Goal: Transaction & Acquisition: Book appointment/travel/reservation

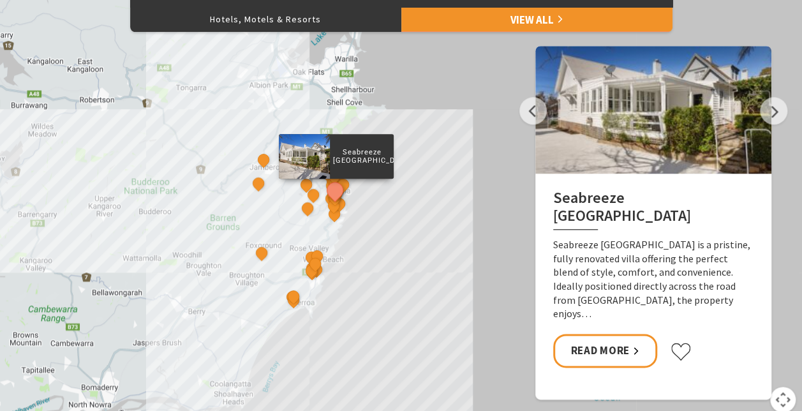
scroll to position [601, 0]
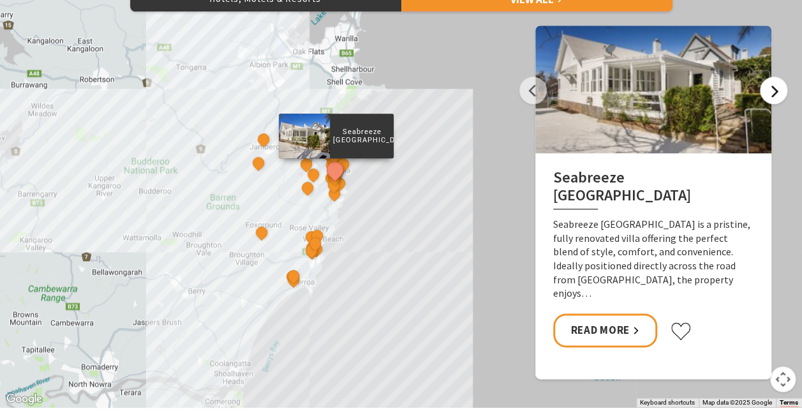
click at [769, 92] on button "Next" at bounding box center [773, 90] width 27 height 27
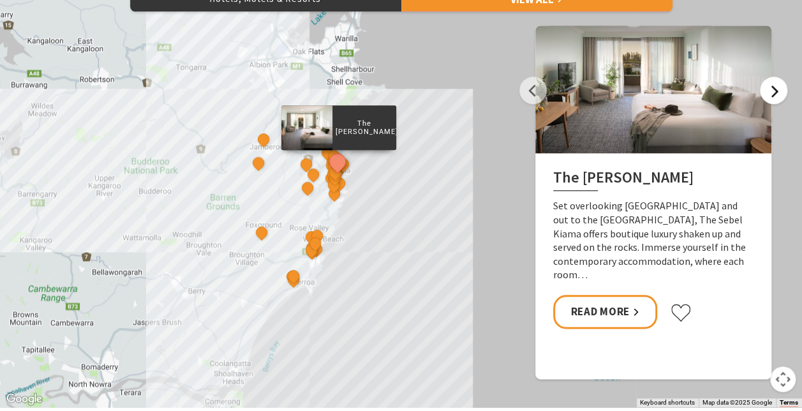
click at [783, 94] on button "Next" at bounding box center [773, 90] width 27 height 27
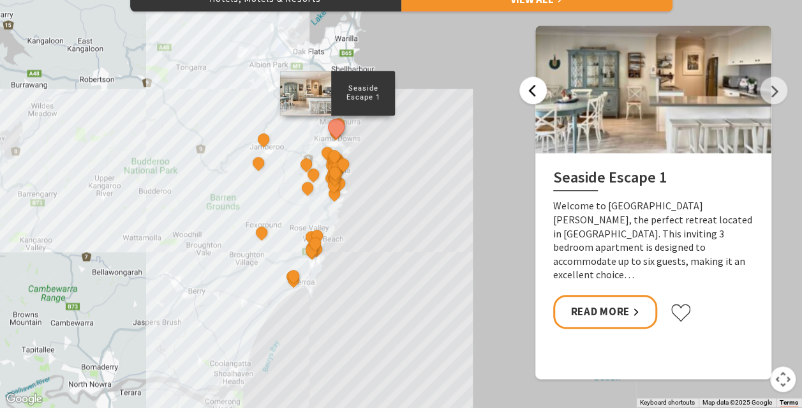
click at [523, 92] on button "Previous" at bounding box center [532, 90] width 27 height 27
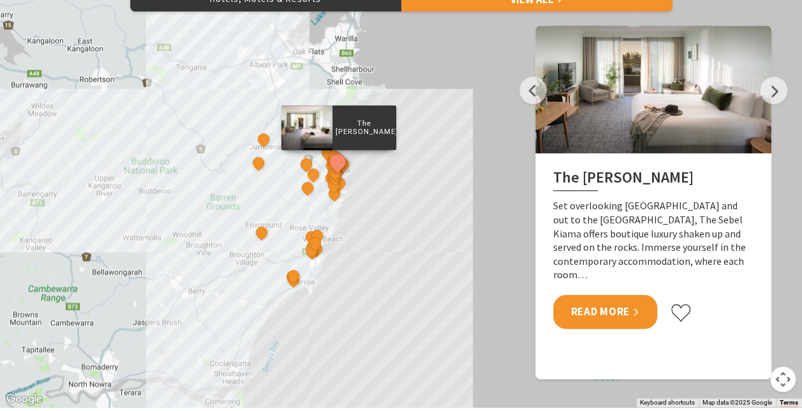
click at [612, 295] on link "Read More" at bounding box center [605, 312] width 104 height 34
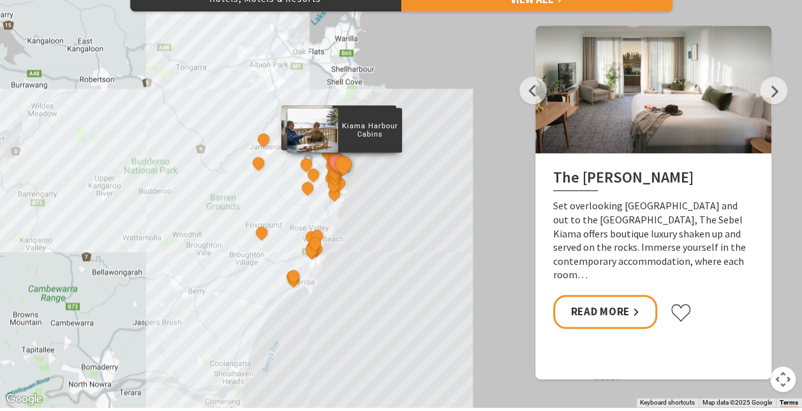
click at [342, 161] on button "See detail about Kiama Harbour Cabins" at bounding box center [343, 164] width 24 height 24
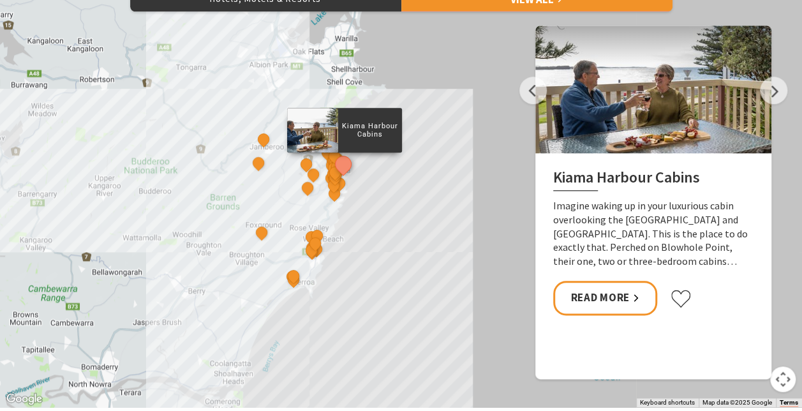
click at [341, 171] on button "See detail about Kiama Harbour Cabins" at bounding box center [343, 164] width 24 height 24
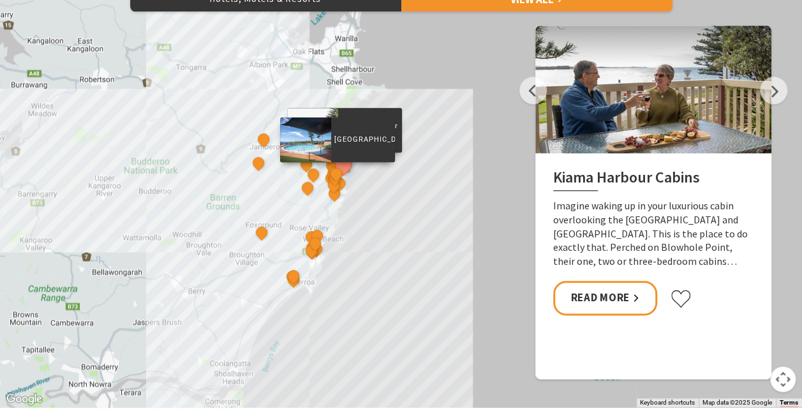
click at [340, 182] on div "[GEOGRAPHIC_DATA]" at bounding box center [337, 174] width 19 height 19
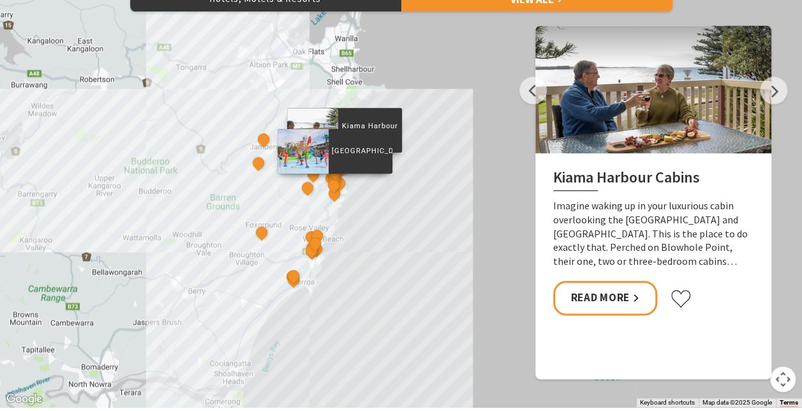
click at [340, 179] on div "[GEOGRAPHIC_DATA]" at bounding box center [334, 186] width 19 height 19
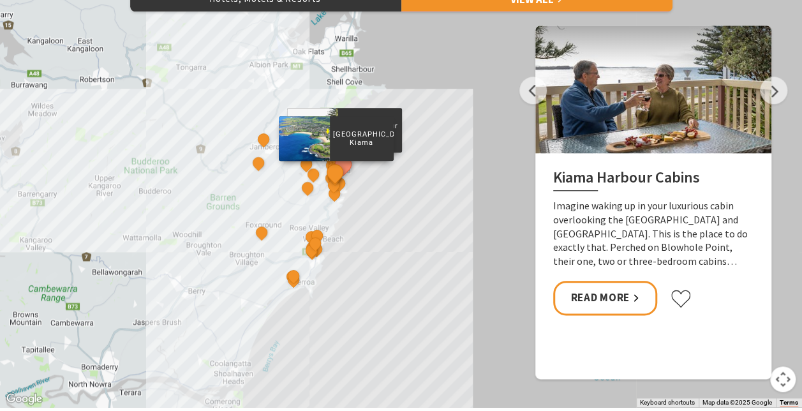
click at [340, 166] on button "See detail about Bikini Surf Beach Kiama" at bounding box center [335, 172] width 24 height 24
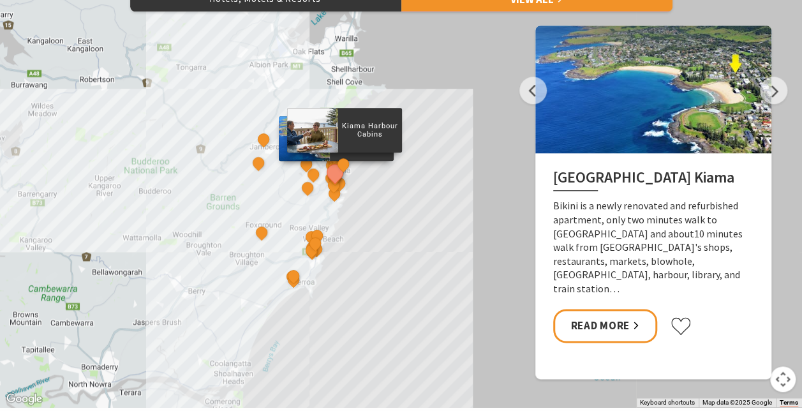
click at [339, 156] on div "Kiama Harbour Cabins" at bounding box center [343, 165] width 19 height 19
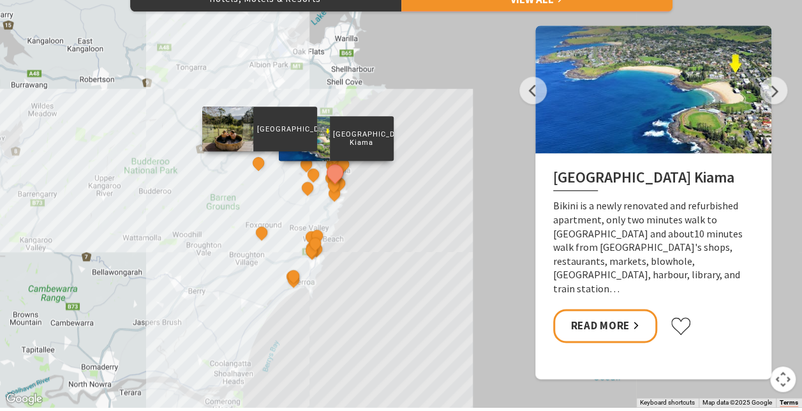
click at [261, 133] on p "[GEOGRAPHIC_DATA]" at bounding box center [285, 128] width 64 height 12
click at [256, 161] on button "See detail about Jamberoo Valley Farm Cottages" at bounding box center [259, 163] width 24 height 24
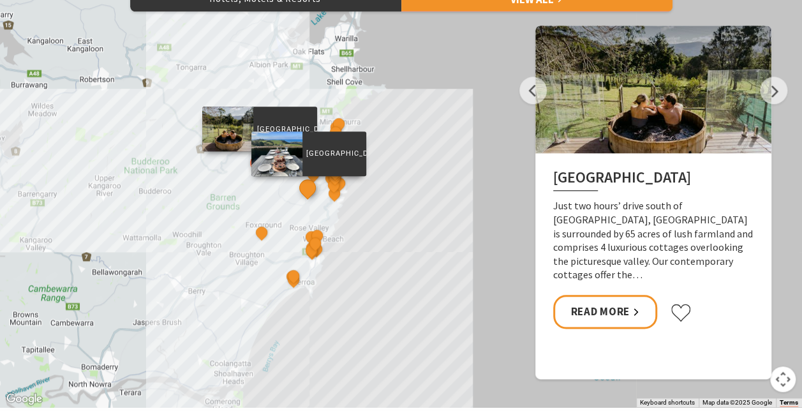
click at [315, 184] on button "See detail about Saddleback Grove" at bounding box center [308, 187] width 24 height 24
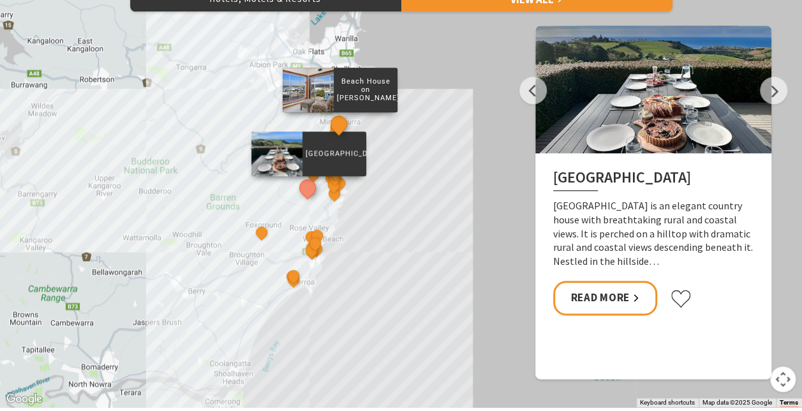
click at [341, 117] on button "See detail about Beach House on Johnson" at bounding box center [339, 124] width 24 height 24
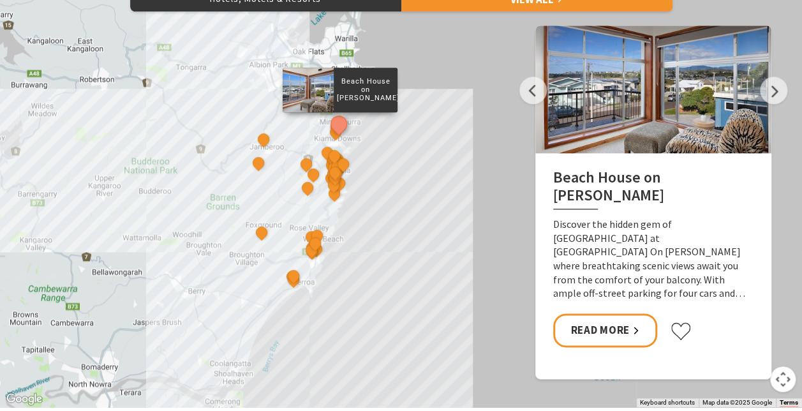
click at [341, 117] on button "See detail about Beach House on Johnson" at bounding box center [339, 124] width 24 height 24
click at [338, 133] on button "See detail about Beach House on Johnson" at bounding box center [339, 124] width 24 height 24
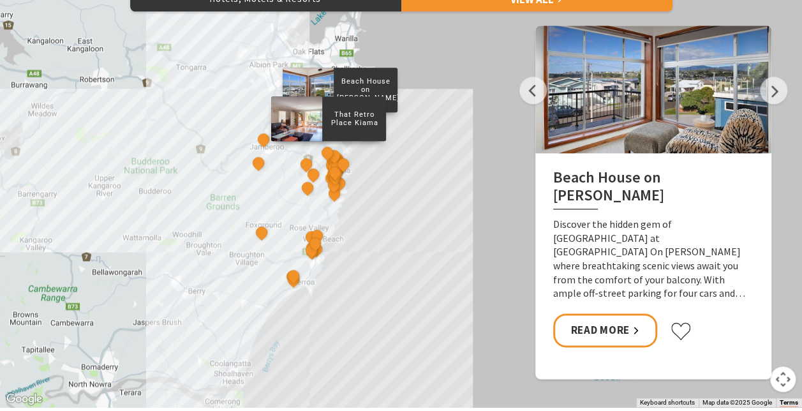
click at [334, 149] on div "That Retro Place Kiama" at bounding box center [328, 153] width 19 height 19
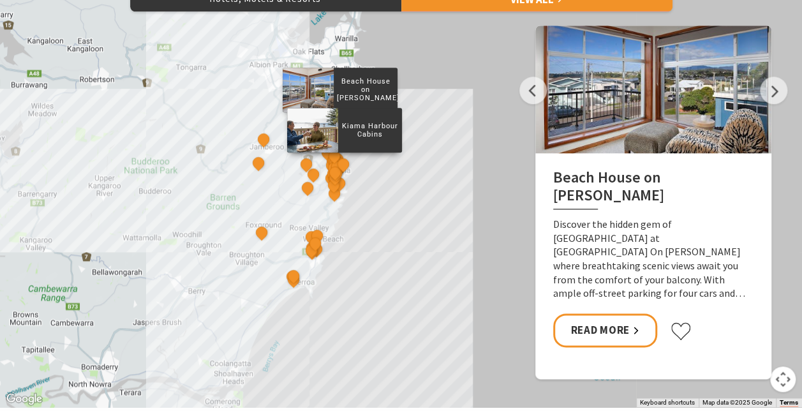
click at [335, 163] on div "Kiama Harbour Cabins" at bounding box center [343, 165] width 19 height 19
click at [344, 162] on button "See detail about Kiama Harbour Cabins" at bounding box center [343, 164] width 24 height 24
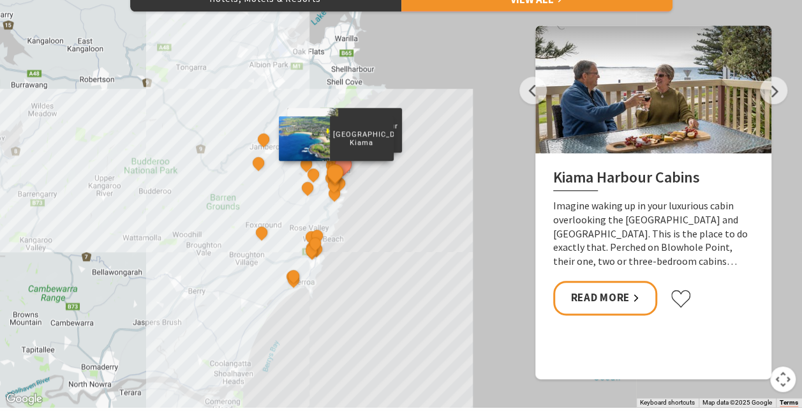
click at [333, 170] on button "See detail about Bikini Surf Beach Kiama" at bounding box center [335, 172] width 24 height 24
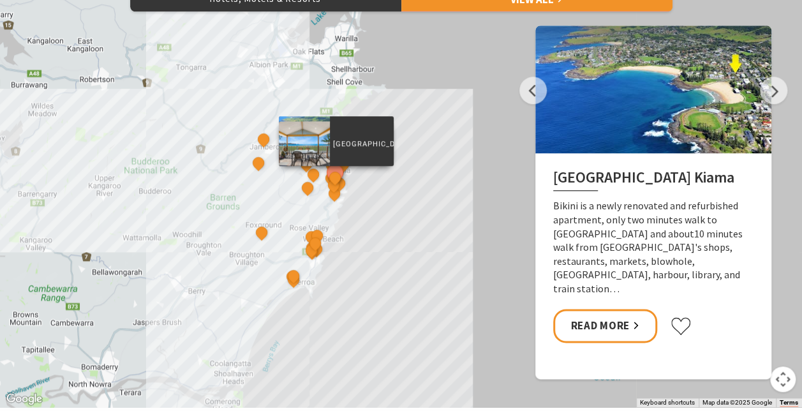
click at [330, 186] on div "[GEOGRAPHIC_DATA]" at bounding box center [335, 178] width 19 height 19
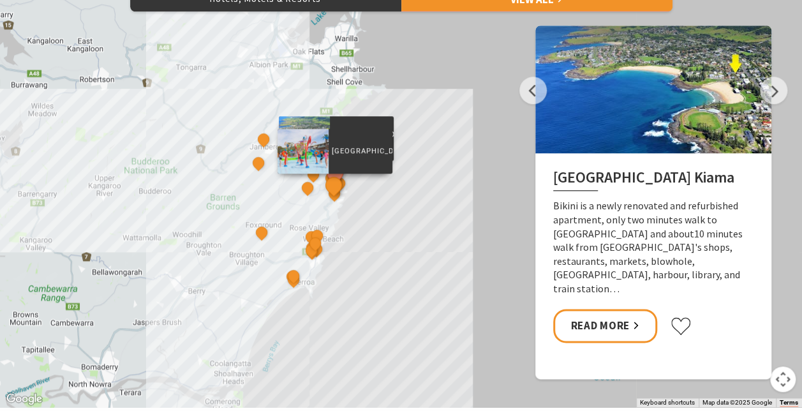
click at [338, 179] on button "See detail about BIG4 Easts Beach Holiday Park" at bounding box center [333, 185] width 24 height 24
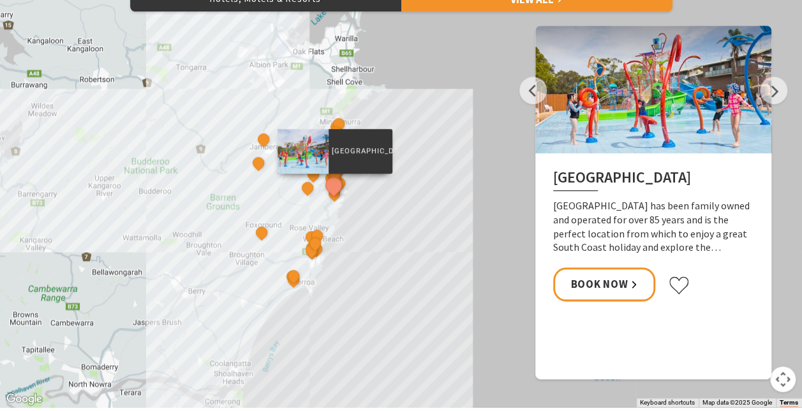
click at [338, 186] on button "See detail about BIG4 Easts Beach Holiday Park" at bounding box center [333, 185] width 24 height 24
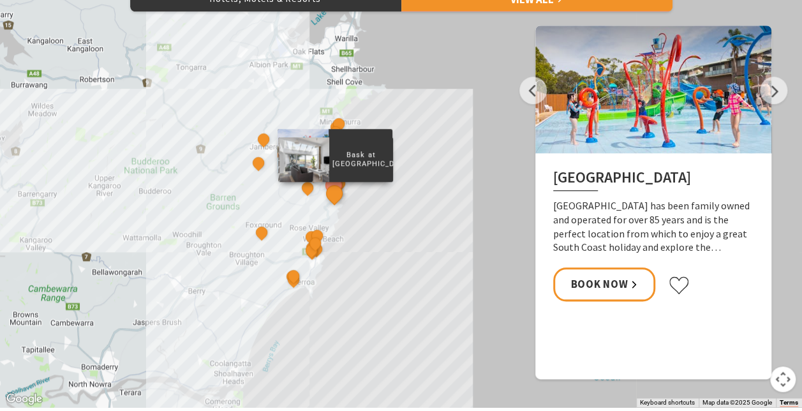
click at [338, 193] on button "See detail about Bask at Loves Bay" at bounding box center [334, 193] width 24 height 24
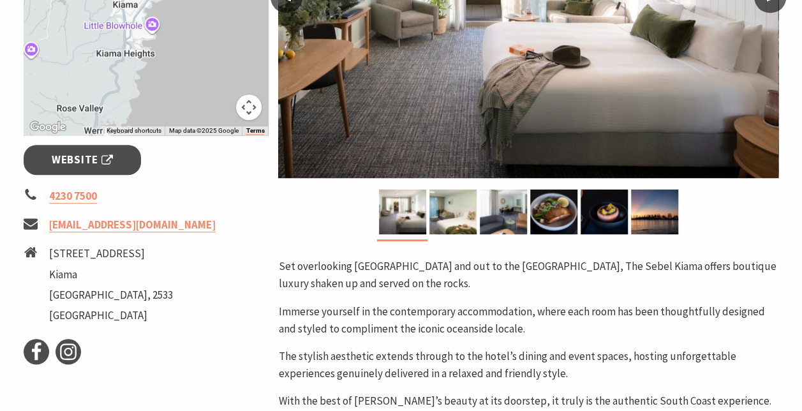
scroll to position [214, 0]
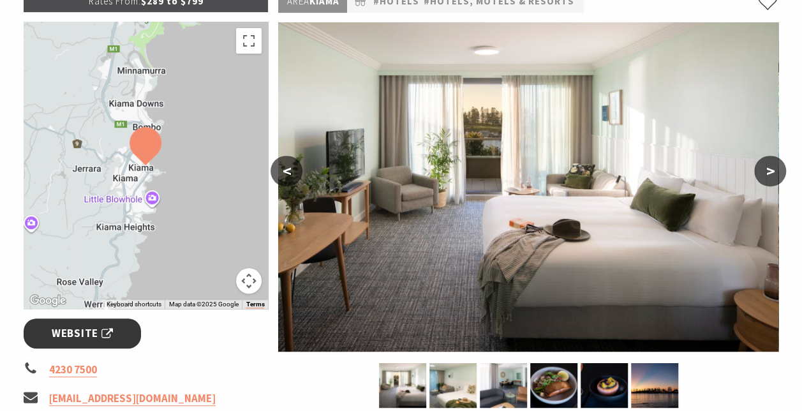
click at [118, 326] on link "Website" at bounding box center [83, 333] width 118 height 30
